Goal: Task Accomplishment & Management: Use online tool/utility

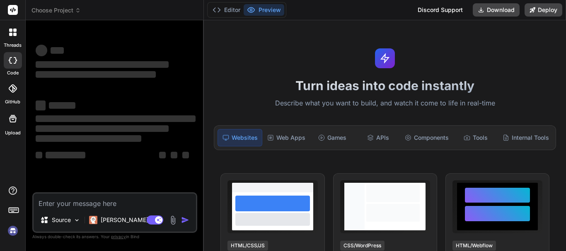
type textarea "h"
type textarea "x"
type textarea "hi"
type textarea "x"
type textarea "hi"
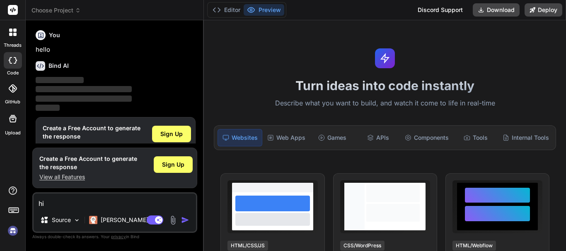
scroll to position [18, 0]
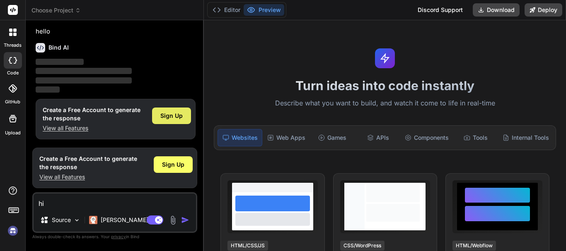
click at [167, 117] on span "Sign Up" at bounding box center [171, 116] width 22 height 8
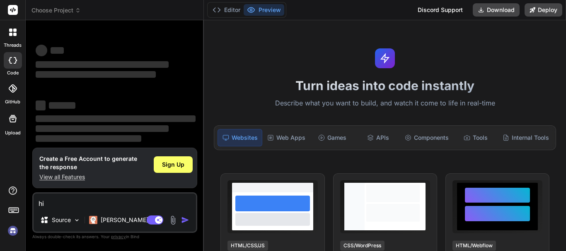
scroll to position [16, 0]
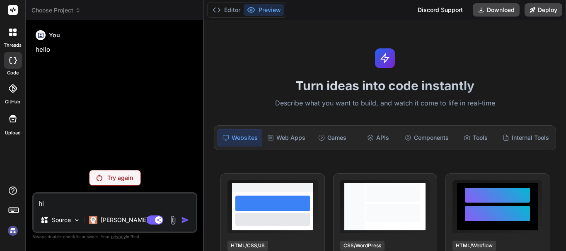
click at [125, 180] on p "Try again" at bounding box center [120, 178] width 26 height 8
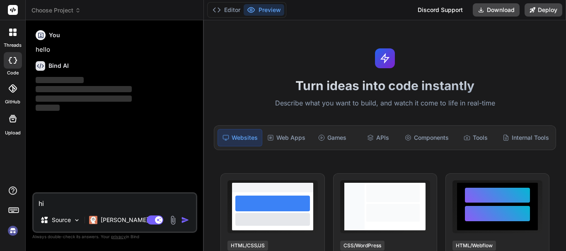
type textarea "x"
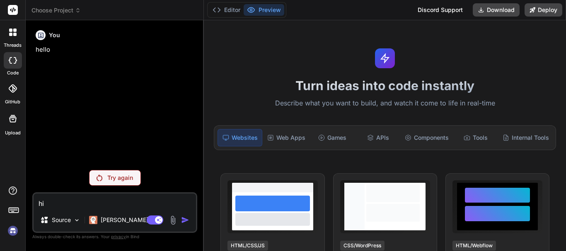
click at [44, 202] on textarea "hi" at bounding box center [115, 201] width 162 height 15
type textarea "h"
type textarea "x"
click at [116, 172] on div "Try again" at bounding box center [115, 178] width 52 height 16
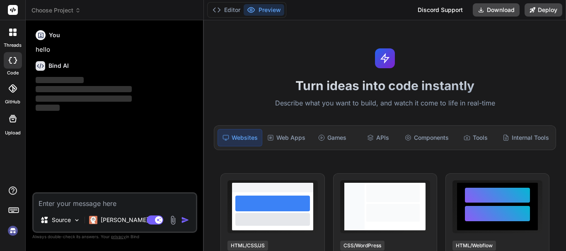
type textarea "x"
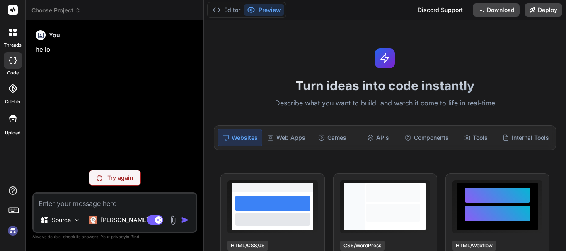
click at [82, 203] on textarea at bounding box center [115, 201] width 162 height 15
type textarea "h"
type textarea "x"
type textarea "hi"
type textarea "x"
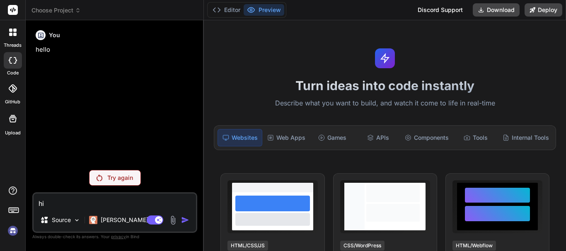
type textarea "hi"
type textarea "x"
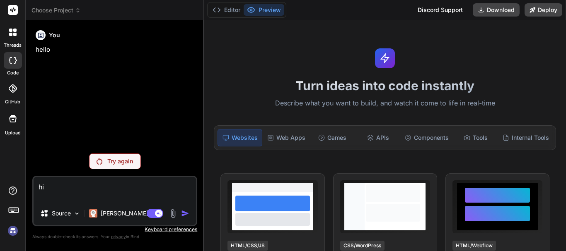
type textarea "hi"
type textarea "x"
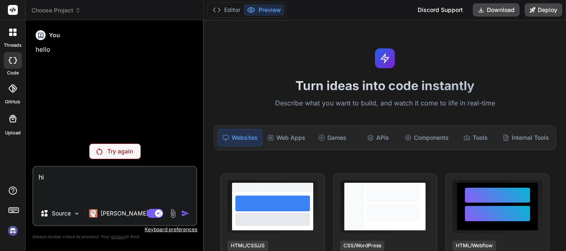
type textarea "hi"
type textarea "x"
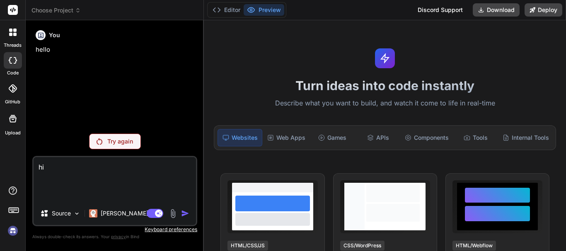
type textarea "hi"
type textarea "x"
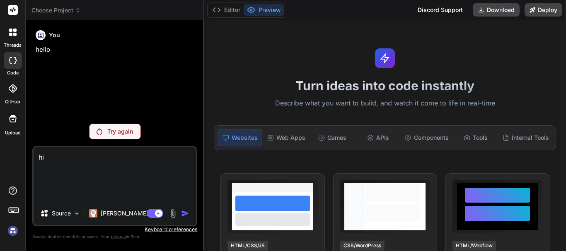
type textarea "hi"
type textarea "x"
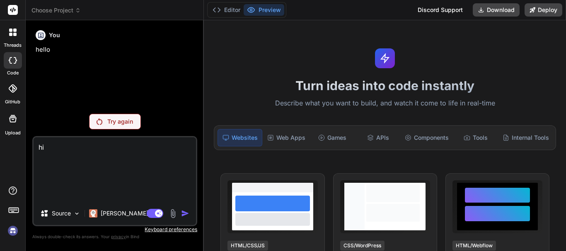
type textarea "hi"
type textarea "x"
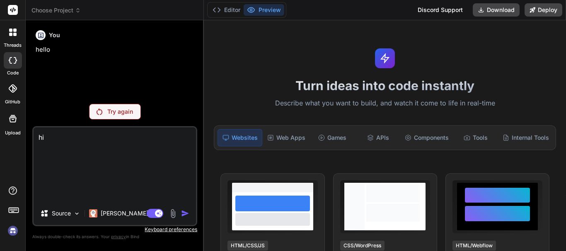
type textarea "hi"
click at [6, 229] on img at bounding box center [13, 231] width 14 height 14
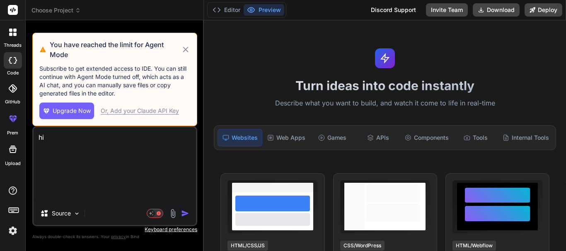
click at [188, 48] on icon at bounding box center [186, 50] width 10 height 10
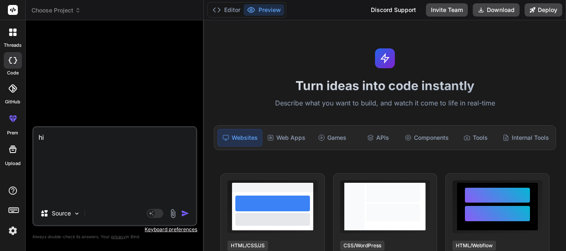
click at [186, 212] on img "button" at bounding box center [185, 214] width 8 height 8
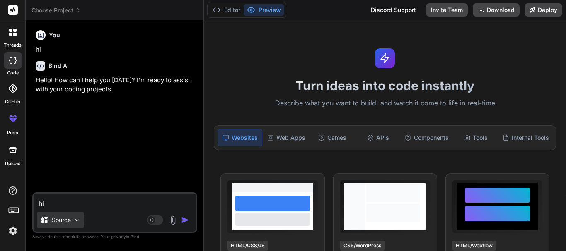
click at [64, 213] on div "Source" at bounding box center [60, 220] width 47 height 17
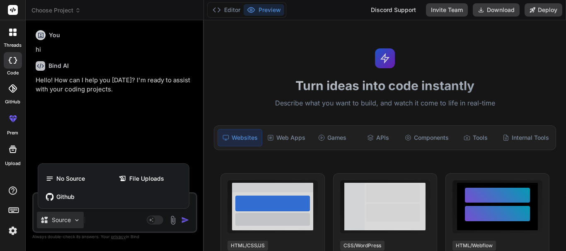
click at [113, 111] on div at bounding box center [283, 125] width 566 height 251
type textarea "x"
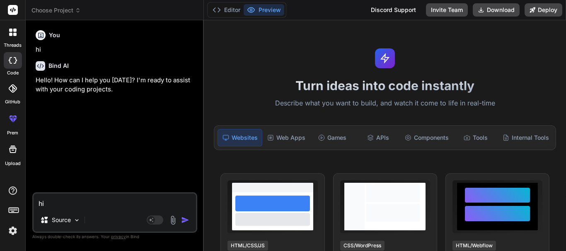
click at [70, 191] on div "You hi Bind AI Hello! How can I help you today? I'm ready to assist with your c…" at bounding box center [115, 110] width 163 height 166
click at [64, 204] on textarea "hi" at bounding box center [115, 201] width 162 height 15
paste textarea "<%@ Page Title="" Language="C#" MasterPageFile="~/SiteFIMS.Master" AutoEventWir…"
type textarea "<%@ Page Title="" Language="C#" MasterPageFile="~/SiteFIMS.Master" AutoEventWir…"
type textarea "x"
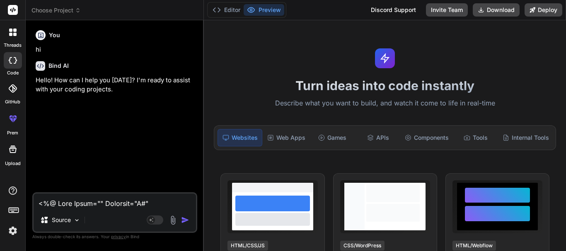
scroll to position [2258, 0]
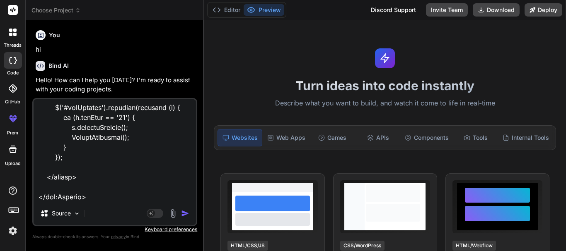
type textarea "<%@ Page Title="" Language="C#" MasterPageFile="~/SiteFIMS.Master" AutoEventWir…"
click at [187, 212] on img "button" at bounding box center [185, 214] width 8 height 8
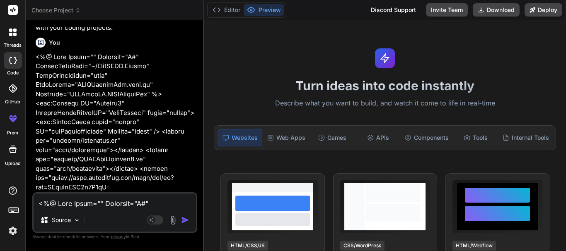
scroll to position [69, 0]
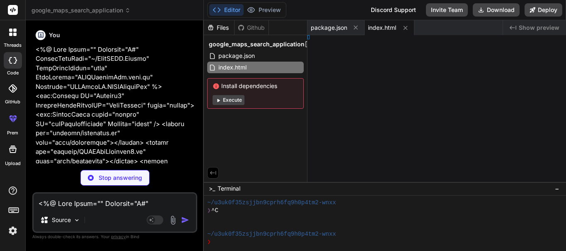
type textarea "x"
type textarea "bold; }"
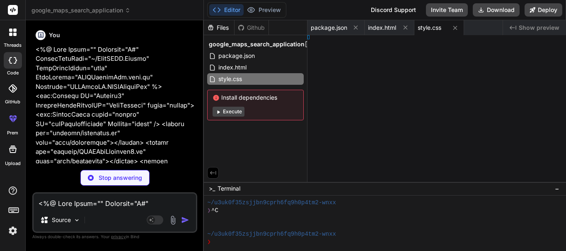
type textarea "x"
type textarea "itMap;"
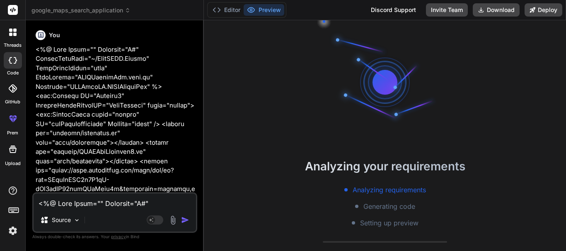
type textarea "x"
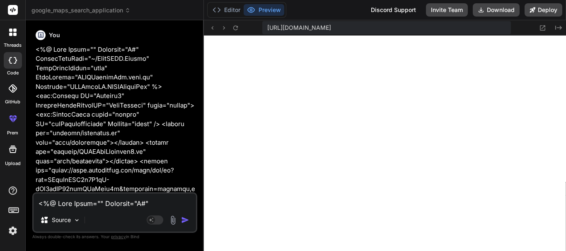
type textarea "('keypress', function (e) { if (e.key === 'Enter') { e.preventDefault(); center…"
type textarea "x"
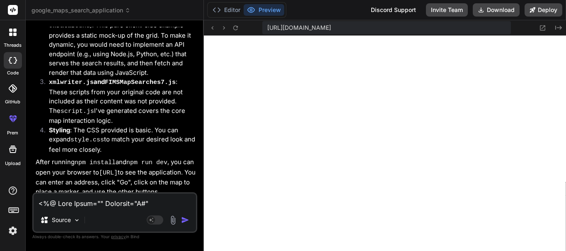
scroll to position [1881, 0]
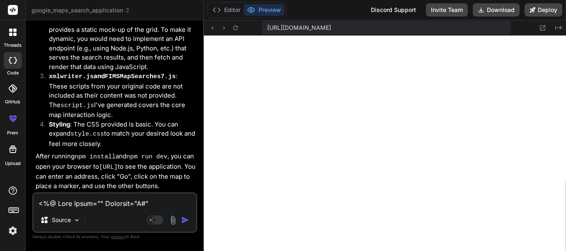
click at [140, 204] on textarea at bounding box center [115, 201] width 162 height 15
paste textarea "namespace FIMPlusNS { public partial class FIMSSearchMap : FIMSBasePage { priva…"
type textarea "namespace FIMPlusNS { public partial class FIMSSearchMap : FIMSBasePage { priva…"
type textarea "x"
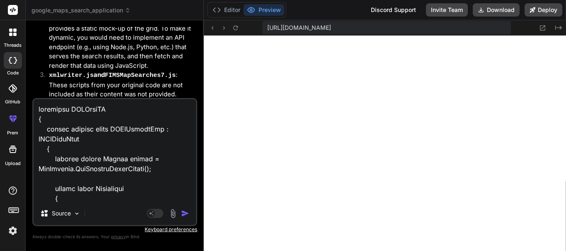
scroll to position [9516, 0]
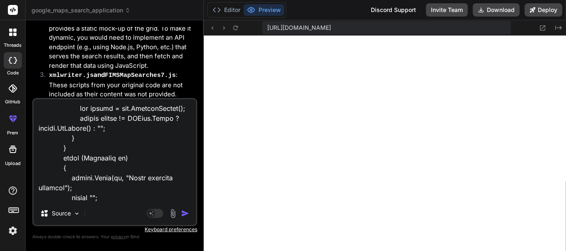
type textarea "namespace FIMPlusNS { public partial class FIMSSearchMap : FIMSBasePage { priva…"
click at [187, 214] on img "button" at bounding box center [185, 214] width 8 height 8
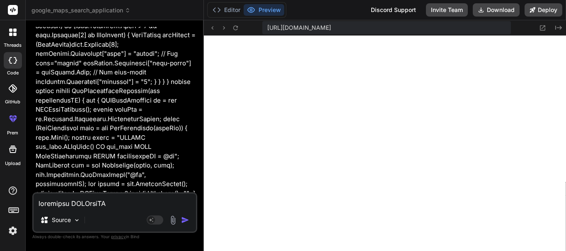
scroll to position [5714, 0]
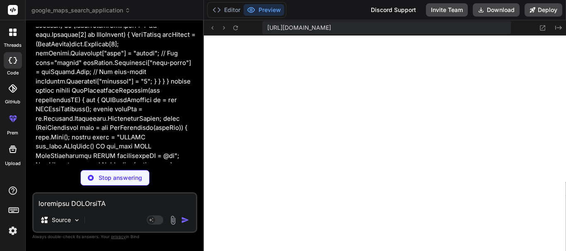
type textarea "x"
type textarea "aria-label="Marker Longitude"> <input type="hidden" id="txtZoomCurrent" value="…"
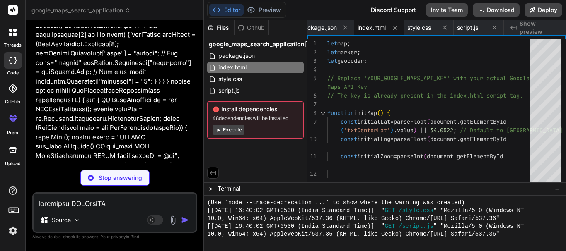
type textarea "x"
type textarea "value) || map.getCenter().lng() ); } // Initialize map when the Google Maps API…"
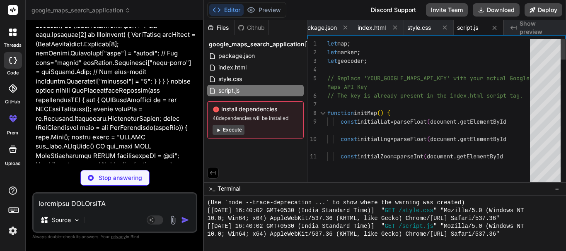
type textarea "x"
type textarea "} .HIGMessageLargeImportant { color: #dc3545; font-size: 1.2em; font-weight: bo…"
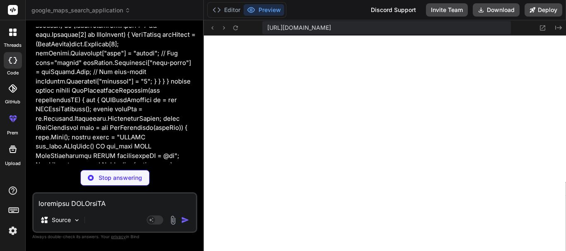
type textarea "x"
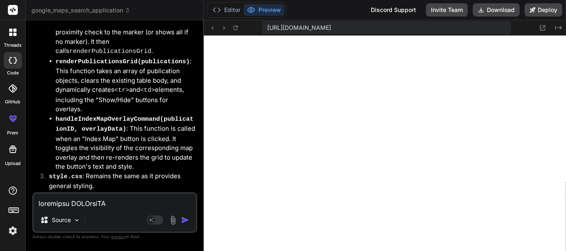
scroll to position [6979, 0]
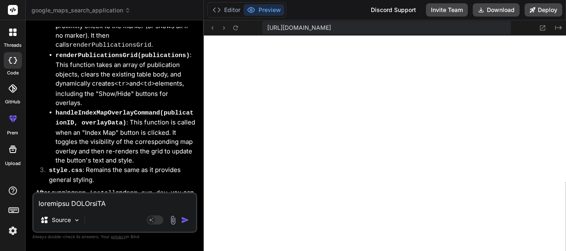
click at [71, 205] on textarea at bounding box center [115, 201] width 162 height 15
type textarea "t"
type textarea "x"
type textarea "th"
type textarea "x"
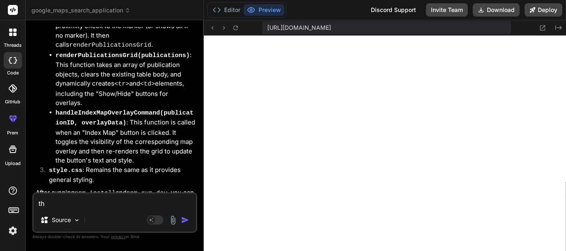
type textarea "thi"
type textarea "x"
type textarea "this"
type textarea "x"
type textarea "this"
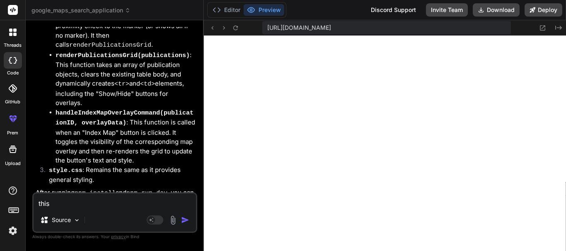
type textarea "x"
type textarea "this i"
type textarea "x"
type textarea "this is"
type textarea "x"
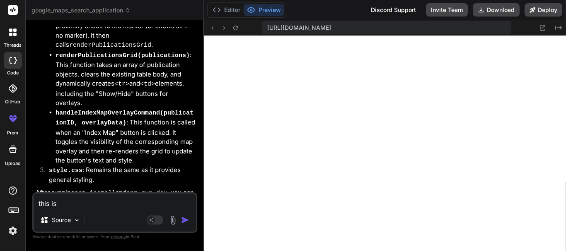
type textarea "this is"
type textarea "x"
type textarea "this is t"
type textarea "x"
type textarea "this is th"
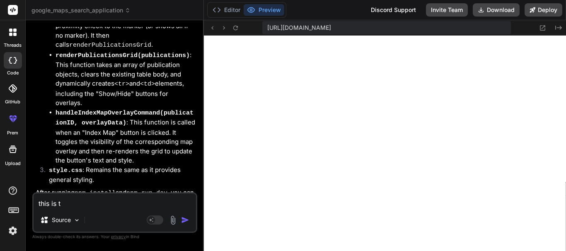
type textarea "x"
type textarea "this is the"
type textarea "x"
type textarea "this is the"
type textarea "x"
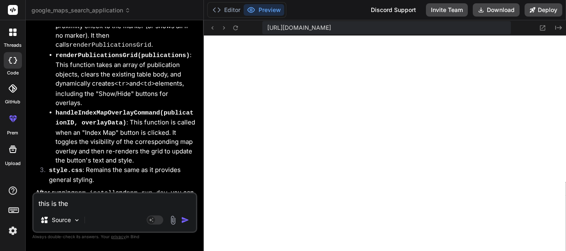
type textarea "this is the j"
type textarea "x"
type textarea "this is the js"
type textarea "x"
type textarea "this is the js"
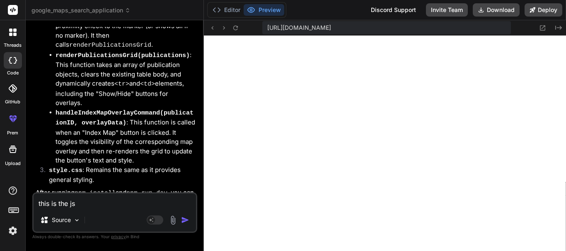
type textarea "x"
type textarea "this is the js f"
type textarea "x"
type textarea "this is the js fu"
type textarea "x"
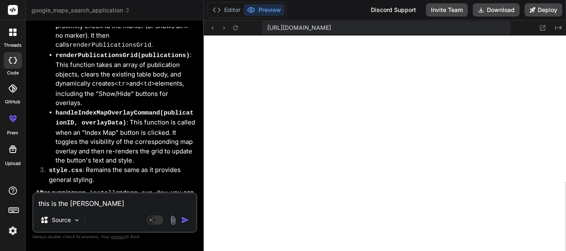
type textarea "this is the js fun"
type textarea "x"
type textarea "this is the js func"
type textarea "x"
type textarea "this is the js funct"
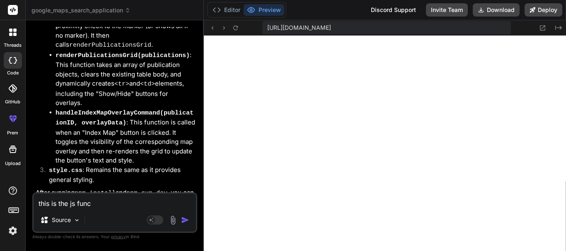
type textarea "x"
type textarea "this is the js functi"
type textarea "x"
type textarea "this is the js functio"
type textarea "x"
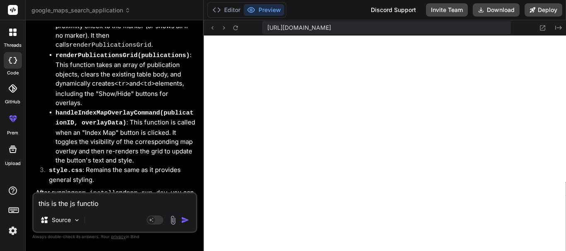
type textarea "this is the js function"
type textarea "x"
type textarea "this is the js functiona"
type textarea "x"
type textarea "this is the js functional"
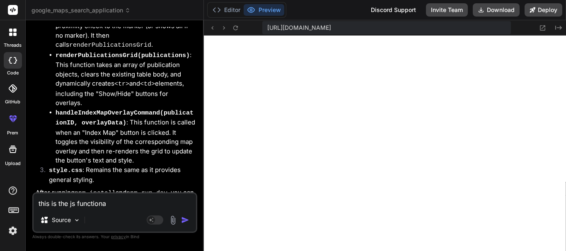
type textarea "x"
type textarea "this is the js functionali"
type textarea "x"
type textarea "this is the js functionalit"
type textarea "x"
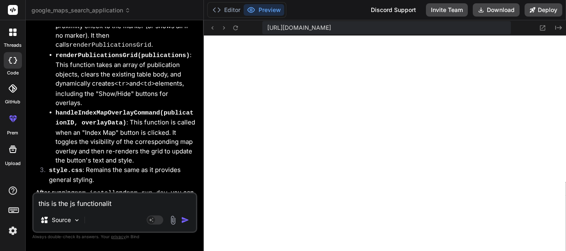
type textarea "this is the js functionality"
type textarea "x"
type textarea "this is the js functionality"
type textarea "x"
type textarea "this is the js functionality t"
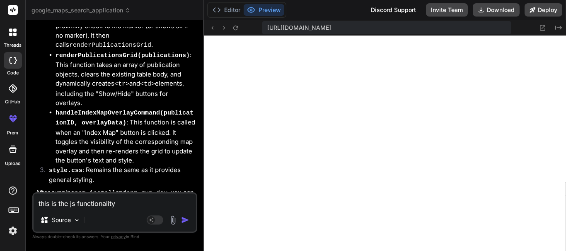
type textarea "x"
type textarea "this is the js functionality to"
type textarea "x"
type textarea "this is the js functionality to"
type textarea "x"
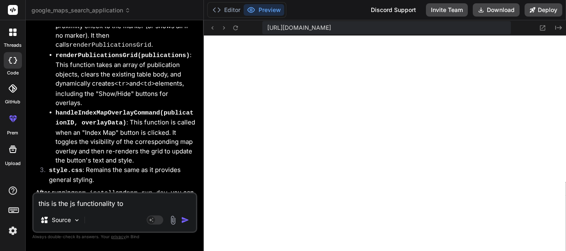
type textarea "this is the js functionality to v"
type textarea "x"
type textarea "this is the js functionality to vi"
type textarea "x"
type textarea "this is the js functionality to vie"
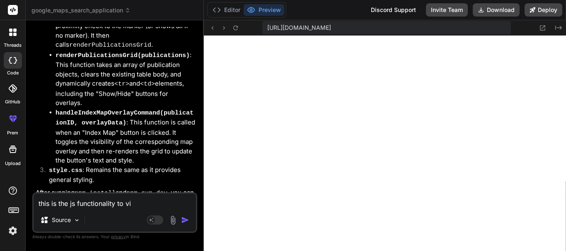
type textarea "x"
type textarea "this is the js functionality to view"
type textarea "x"
type textarea "this is the js functionality to view"
type textarea "x"
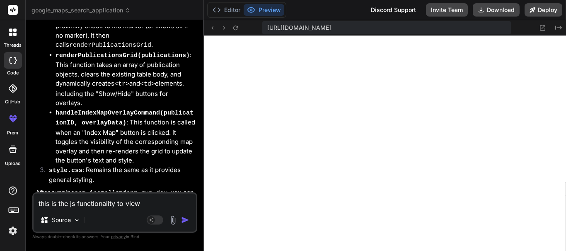
type textarea "this is the js functionality to view t"
type textarea "x"
type textarea "this is the js functionality to view th"
type textarea "x"
type textarea "this is the js functionality to view the"
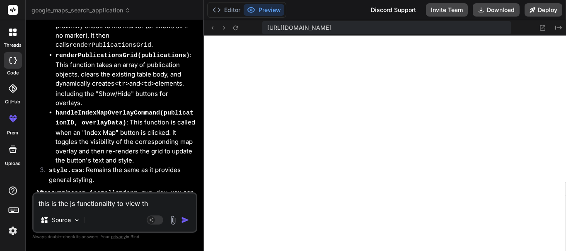
type textarea "x"
type textarea "this is the js functionality to view the"
type textarea "x"
type textarea "this is the js functionality to view the o"
type textarea "x"
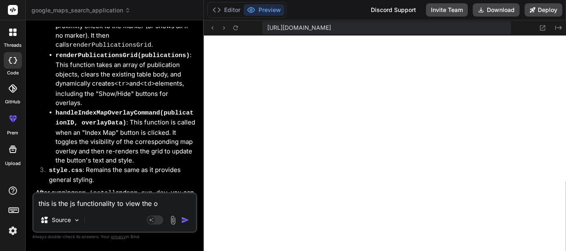
type textarea "this is the js functionality to view the ov"
type textarea "x"
type textarea "this is the js functionality to view the ove"
type textarea "x"
type textarea "this is the js functionality to view the over"
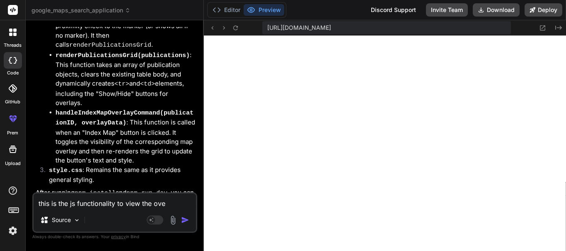
type textarea "x"
type textarea "this is the js functionality to view the overl"
type textarea "x"
type textarea "this is the js functionality to view the overla"
type textarea "x"
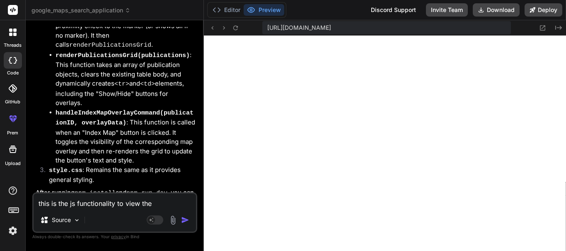
type textarea "this is the js functionality to view the overlay"
type textarea "x"
type textarea "this is the js functionality to view the overlay"
type textarea "x"
type textarea "this is the js functionality to view the overlay i"
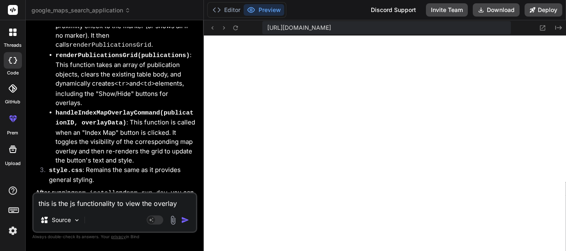
type textarea "x"
type textarea "this is the js functionality to view the overlay in"
type textarea "x"
type textarea "this is the js functionality to view the overlay in"
type textarea "x"
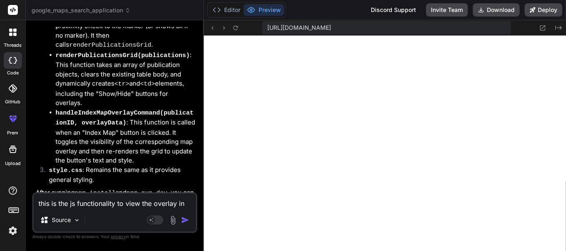
type textarea "this is the js functionality to view the overlay in t"
type textarea "x"
type textarea "this is the js functionality to view the overlay in th"
type textarea "x"
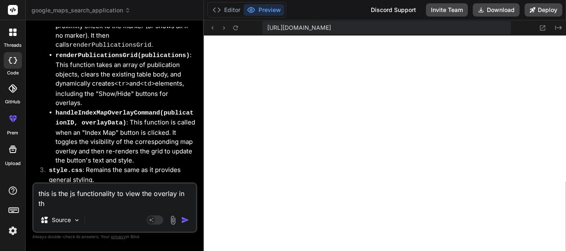
type textarea "this is the js functionality to view the overlay in the"
type textarea "x"
type textarea "this is the js functionality to view the overlay in the"
type textarea "x"
type textarea "this is the js functionality to view the overlay in the m"
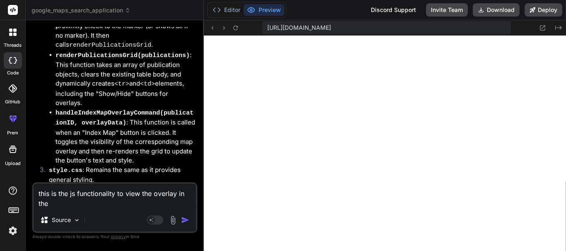
type textarea "x"
type textarea "this is the js functionality to view the overlay in the ma"
type textarea "x"
type textarea "this is the js functionality to view the overlay in the mao"
type textarea "x"
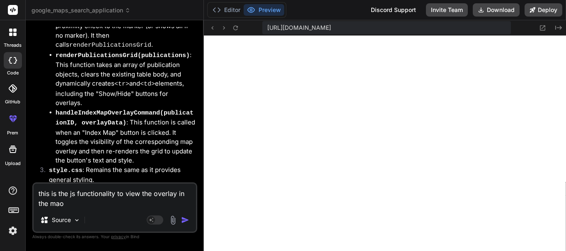
type textarea "this is the js functionality to view the overlay in the mao"
type textarea "x"
type textarea "this is the js functionality to view the overlay in the mao f"
type textarea "x"
type textarea "this is the js functionality to view the overlay in the mao fr"
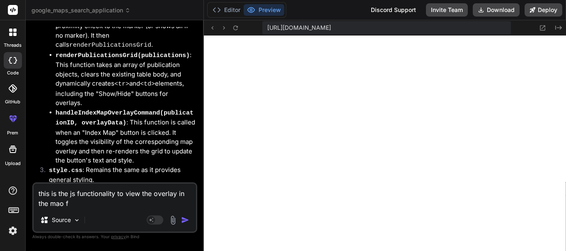
type textarea "x"
type textarea "this is the js functionality to view the overlay in the mao fro"
type textarea "x"
type textarea "this is the js functionality to view the overlay in the mao from"
type textarea "x"
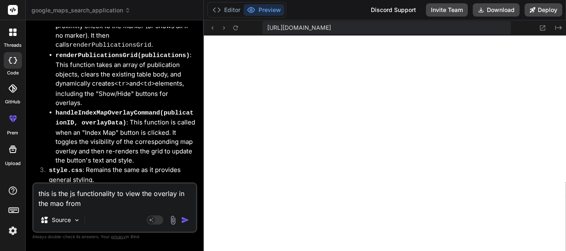
type textarea "this is the js functionality to view the overlay in the mao from"
type textarea "x"
type textarea "this is the js functionality to view the overlay in the mao from t"
type textarea "x"
type textarea "this is the js functionality to view the overlay in the mao from th"
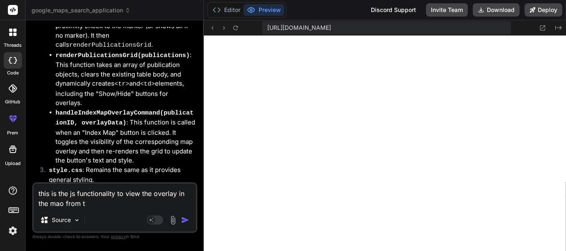
type textarea "x"
type textarea "this is the js functionality to view the overlay in the mao from the"
type textarea "x"
type textarea "this is the js functionality to view the overlay in the mao from the"
type textarea "x"
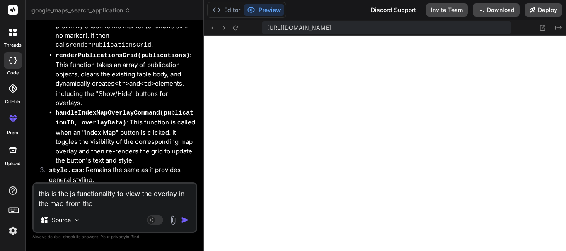
type textarea "this is the js functionality to view the overlay in the mao from the w"
type textarea "x"
type textarea "this is the js functionality to view the overlay in the mao from the wk"
type textarea "x"
type textarea "this is the js functionality to view the overlay in the mao from the wkt"
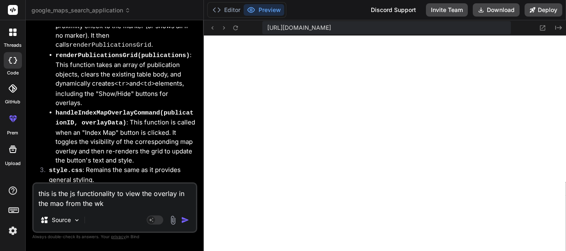
type textarea "x"
type textarea "this is the js functionality to view the overlay in the mao from the wkt"
type textarea "x"
type textarea "this is the js functionality to view the overlay in the mao from the wkt s"
type textarea "x"
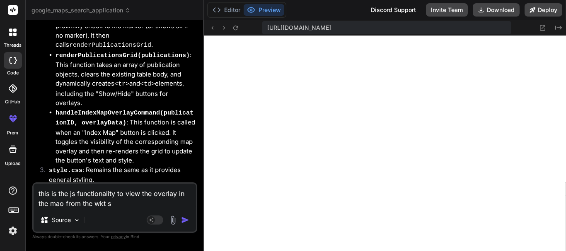
type textarea "this is the js functionality to view the overlay in the mao from the wkt st"
type textarea "x"
click at [72, 193] on textarea "this is the js functionality to view the overlay in the mao from the wkt string" at bounding box center [115, 196] width 162 height 25
click at [63, 203] on textarea "this is the js functionality to view the overlay in the mao from the wkt string" at bounding box center [115, 196] width 162 height 25
click at [178, 197] on textarea "this is the js functionality to view the overlay in the map from the wkt string" at bounding box center [115, 196] width 162 height 25
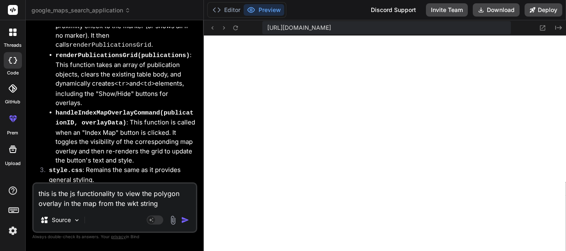
click at [175, 205] on textarea "this is the js functionality to view the polygon overlay in the map from the wk…" at bounding box center [115, 196] width 162 height 25
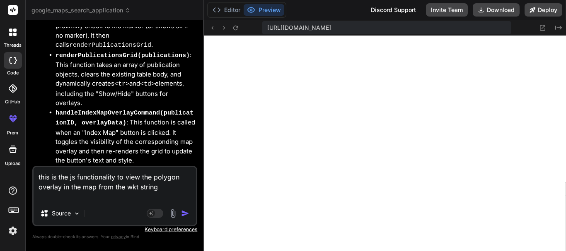
paste textarea "document.addEventListener('DOMContentLoaded', function () { // Example: MULTIPO…"
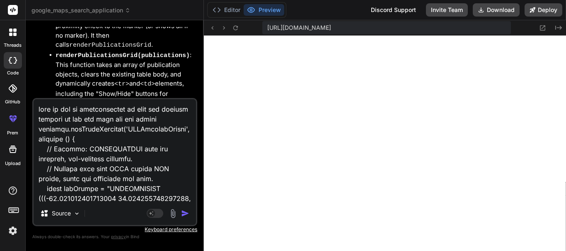
scroll to position [1562, 0]
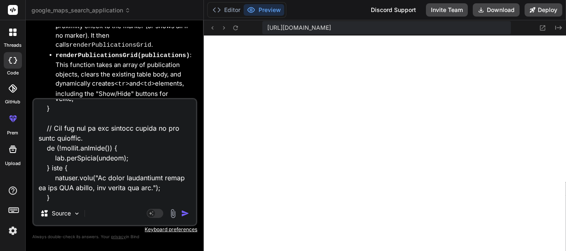
click at [186, 209] on div "Agent Mode. When this toggle is activated, AI automatically makes decisions, re…" at bounding box center [169, 214] width 48 height 10
click at [185, 212] on img "button" at bounding box center [185, 214] width 8 height 8
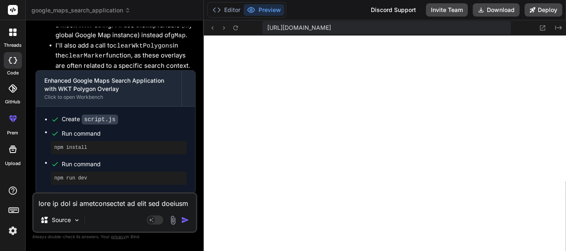
scroll to position [8346, 0]
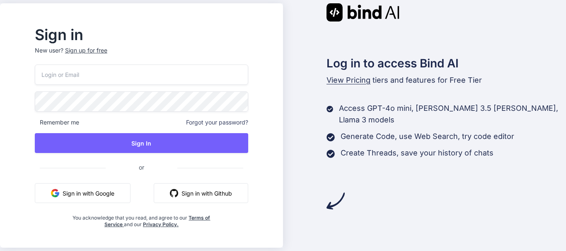
click at [134, 75] on input "email" at bounding box center [141, 75] width 213 height 20
type input "[EMAIL_ADDRESS][DOMAIN_NAME]"
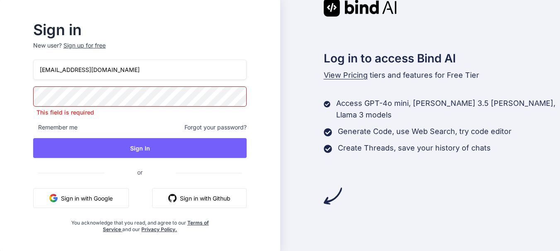
type input "properemail07@yopmail.com"
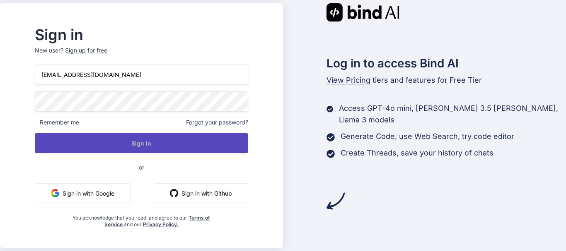
click at [153, 145] on button "Sign In" at bounding box center [141, 143] width 213 height 20
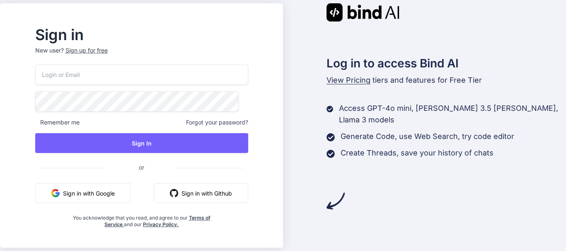
click at [132, 69] on input "email" at bounding box center [141, 75] width 213 height 20
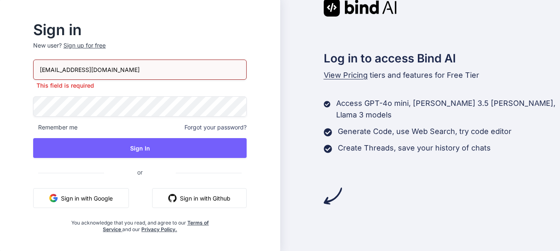
type input "[EMAIL_ADDRESS][DOMAIN_NAME]"
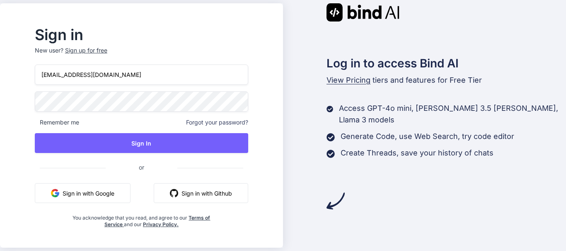
click at [177, 157] on span "or" at bounding box center [142, 167] width 72 height 20
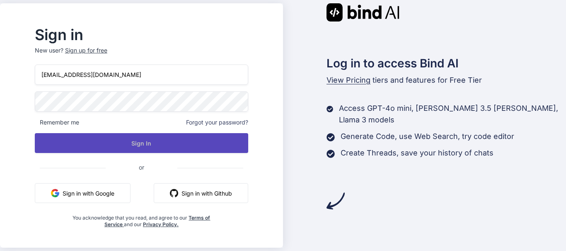
click at [185, 149] on button "Sign In" at bounding box center [141, 143] width 213 height 20
click at [161, 149] on button "Sign In" at bounding box center [141, 143] width 213 height 20
